Goal: Complete application form

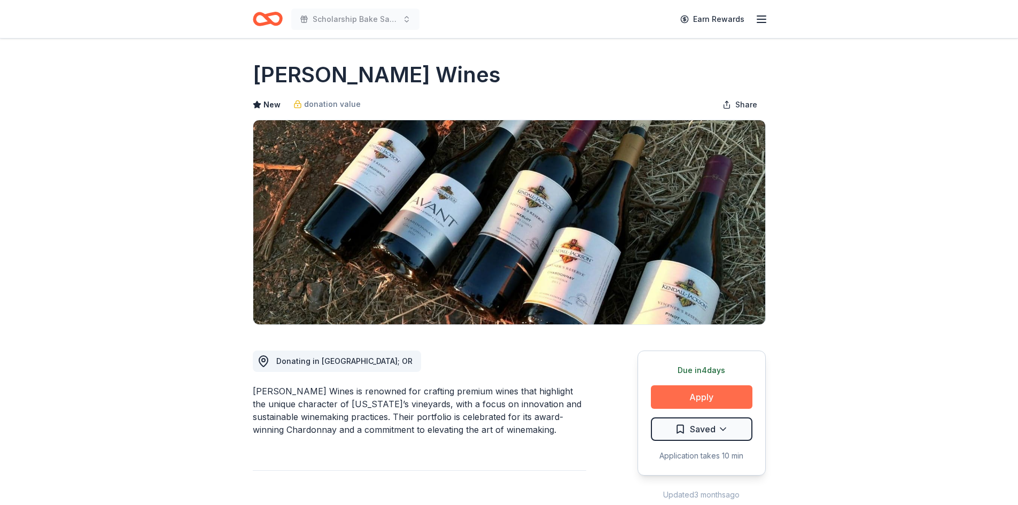
click at [707, 398] on button "Apply" at bounding box center [702, 397] width 102 height 24
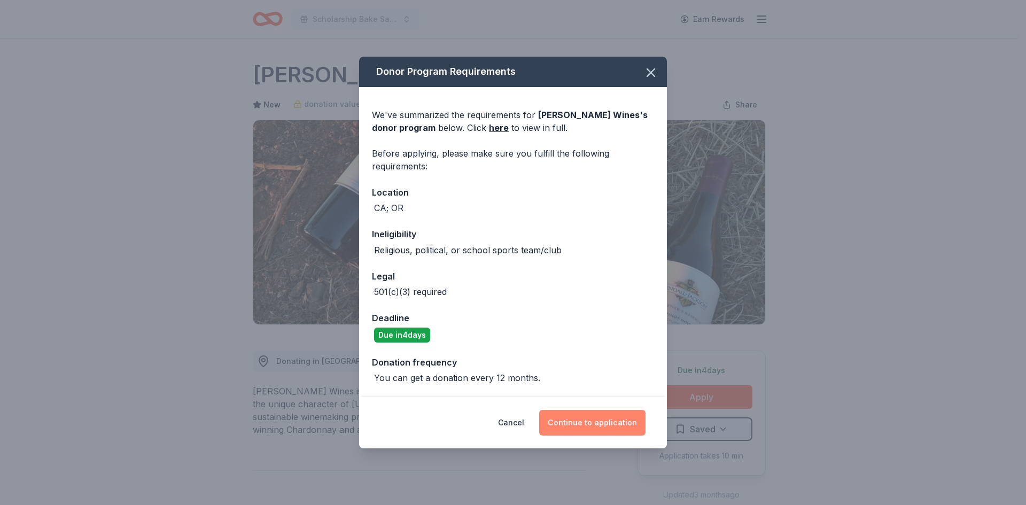
click at [593, 423] on button "Continue to application" at bounding box center [592, 423] width 106 height 26
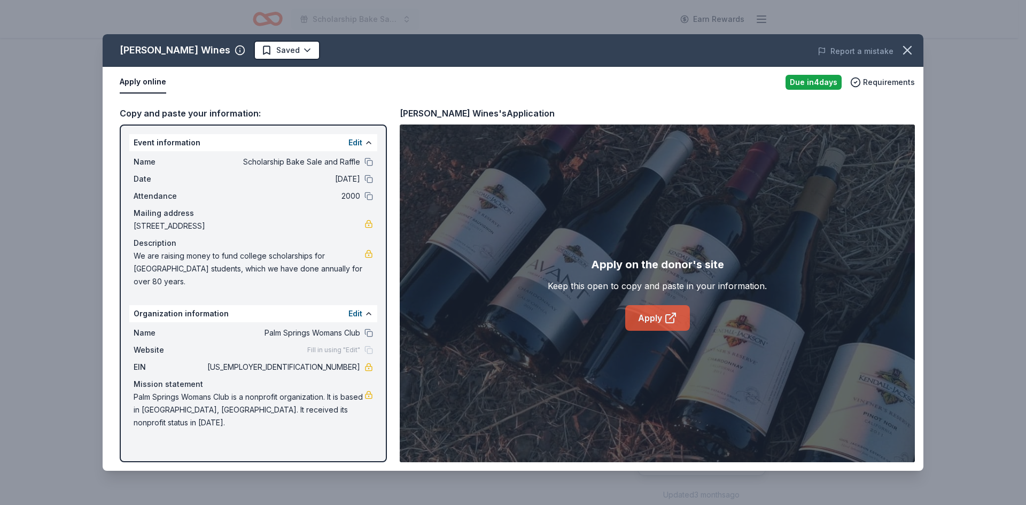
click at [653, 320] on link "Apply" at bounding box center [657, 318] width 65 height 26
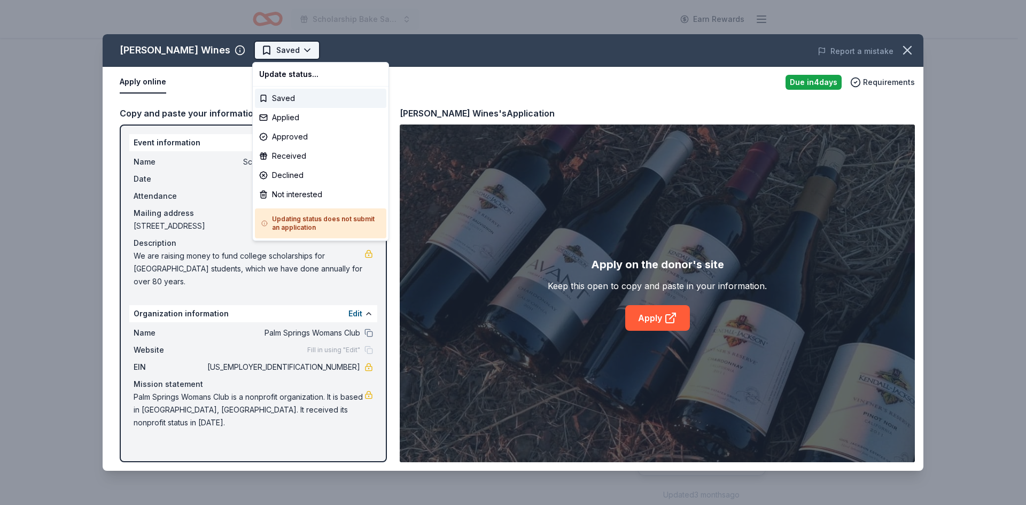
click at [304, 50] on html "10% Scholarship Bake Sale and Raffle Earn Rewards Due in 4 days Share Kendall-J…" at bounding box center [513, 252] width 1026 height 505
click at [287, 117] on div "Applied" at bounding box center [320, 117] width 131 height 19
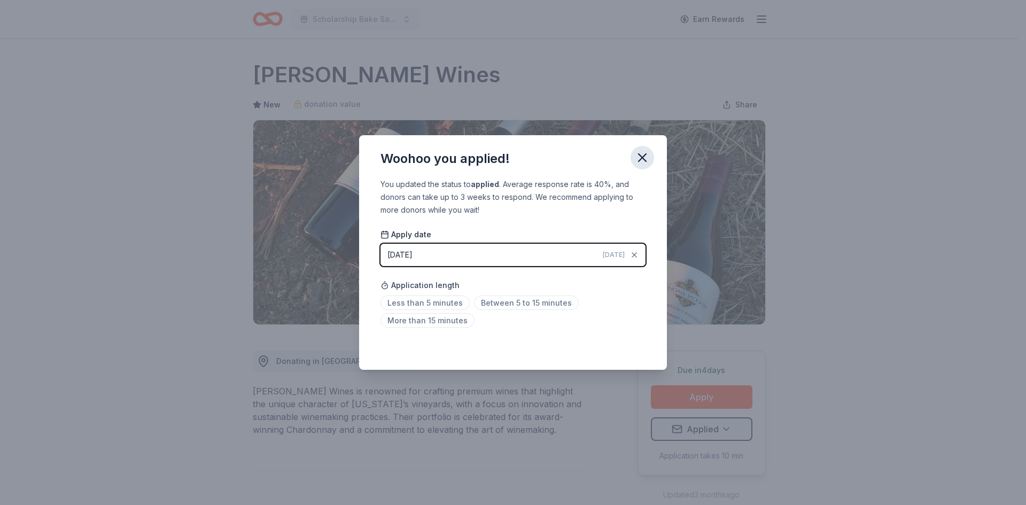
click at [640, 153] on icon "button" at bounding box center [642, 157] width 15 height 15
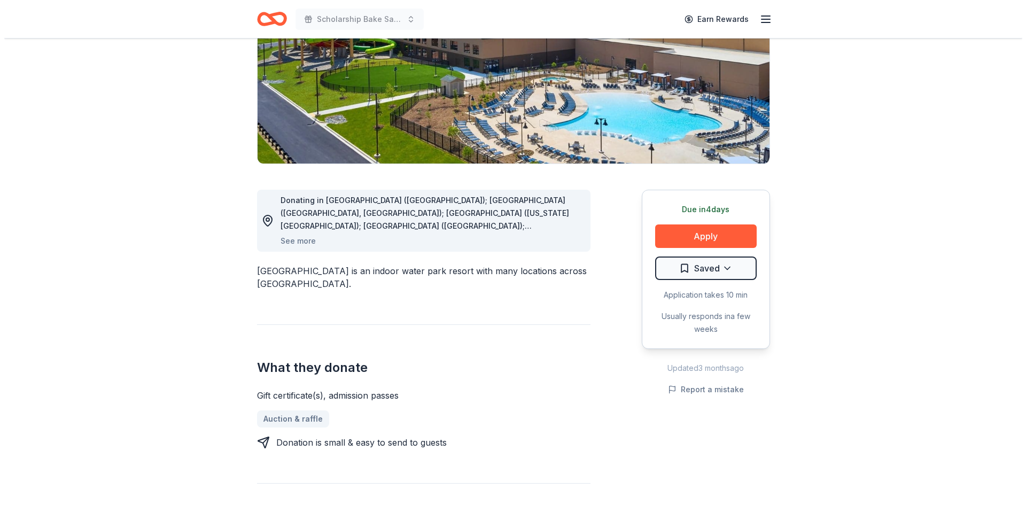
scroll to position [160, 0]
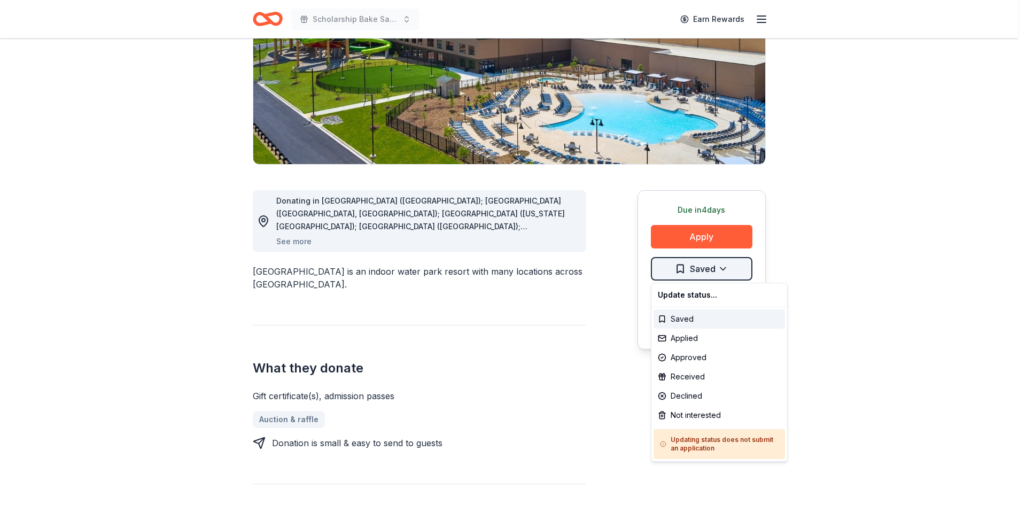
click at [724, 268] on html "Scholarship Bake Sale and Raffle Earn Rewards Due [DATE] Share [GEOGRAPHIC_DATA…" at bounding box center [513, 92] width 1026 height 505
click at [662, 413] on div "Not interested" at bounding box center [719, 415] width 131 height 19
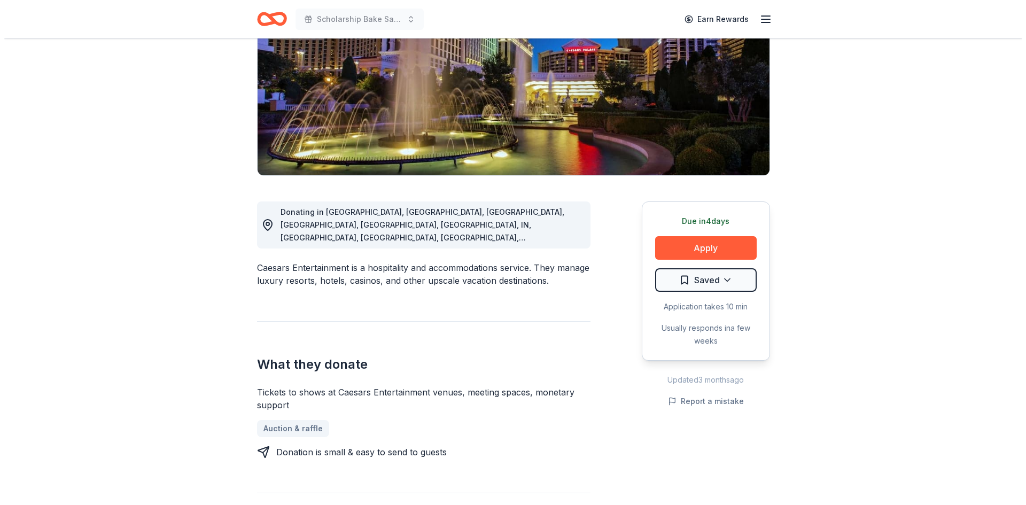
scroll to position [107, 0]
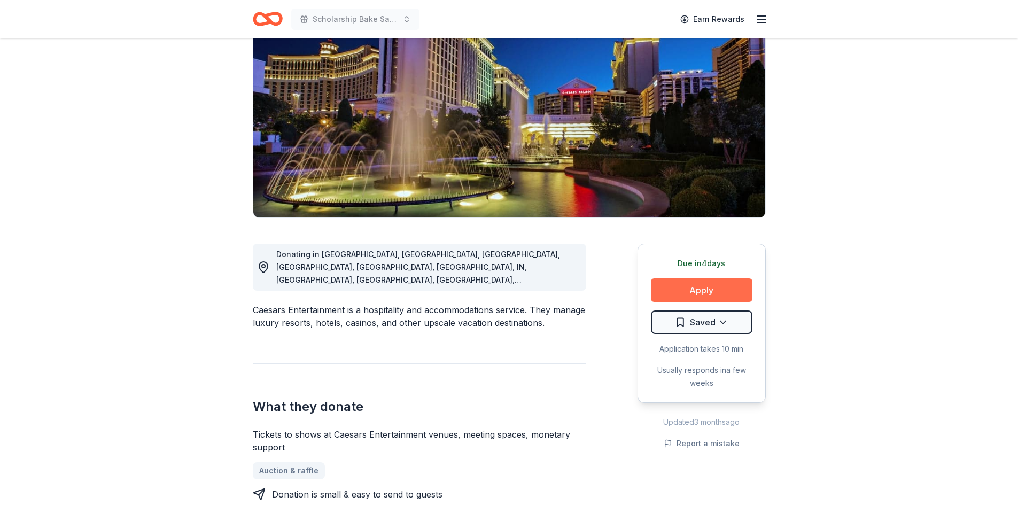
click at [724, 292] on button "Apply" at bounding box center [702, 290] width 102 height 24
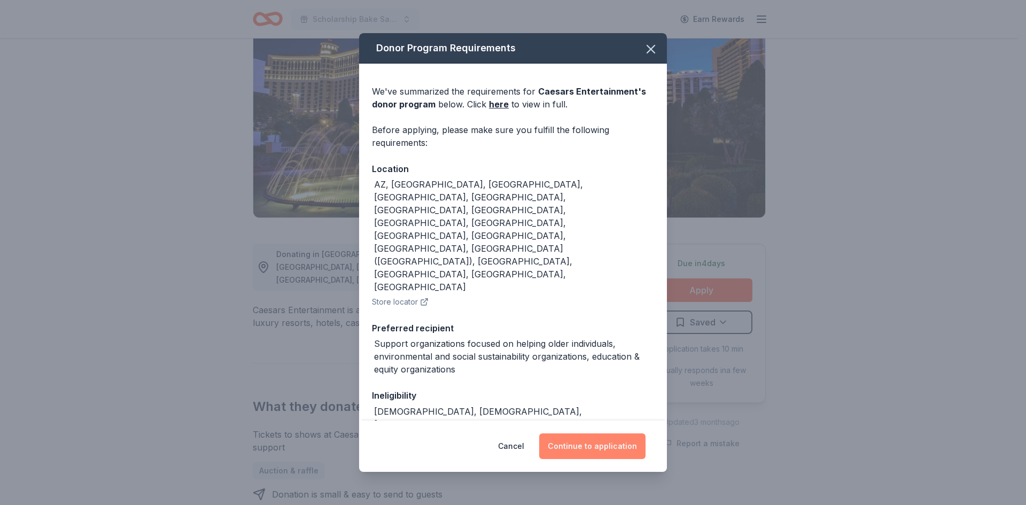
click at [576, 444] on button "Continue to application" at bounding box center [592, 446] width 106 height 26
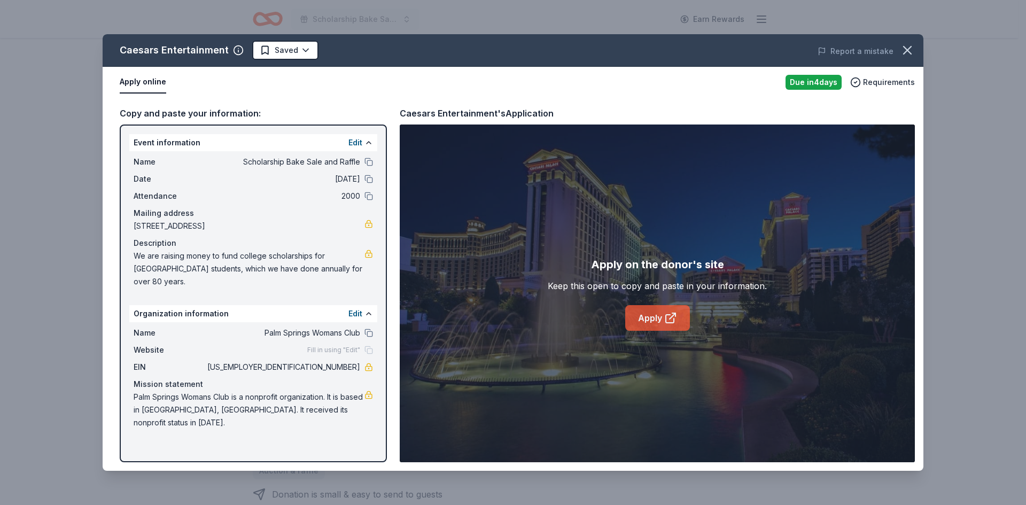
click at [646, 311] on link "Apply" at bounding box center [657, 318] width 65 height 26
click at [656, 313] on link "Apply" at bounding box center [657, 318] width 65 height 26
